Goal: Book appointment/travel/reservation

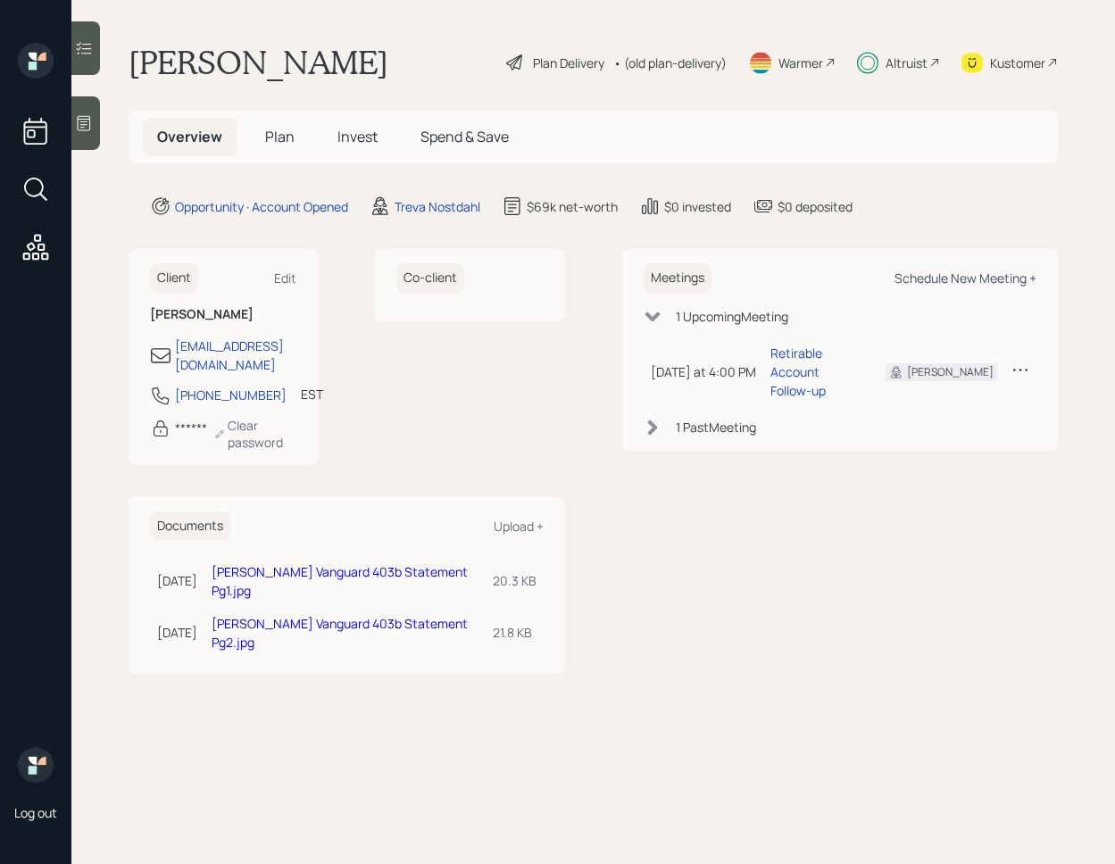
click at [962, 278] on div "Schedule New Meeting +" at bounding box center [965, 277] width 142 height 17
select select "8b79112e-3cfb-44f9-89e7-15267fe946c1"
